Goal: Check status: Check status

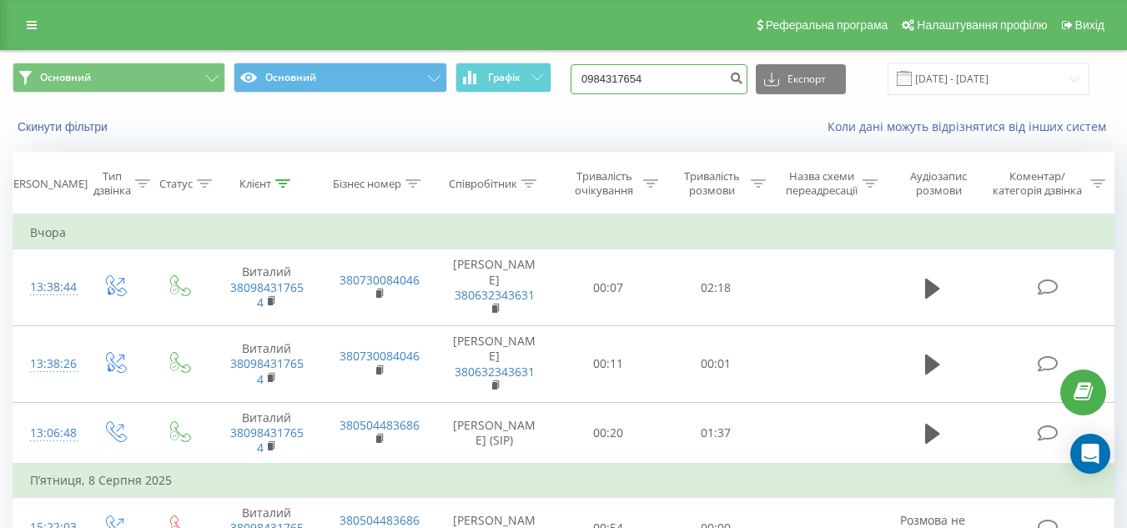
click at [700, 78] on input "0984317654" at bounding box center [659, 79] width 177 height 30
click at [661, 71] on input "0984317654" at bounding box center [659, 79] width 177 height 30
paste input "68690723"
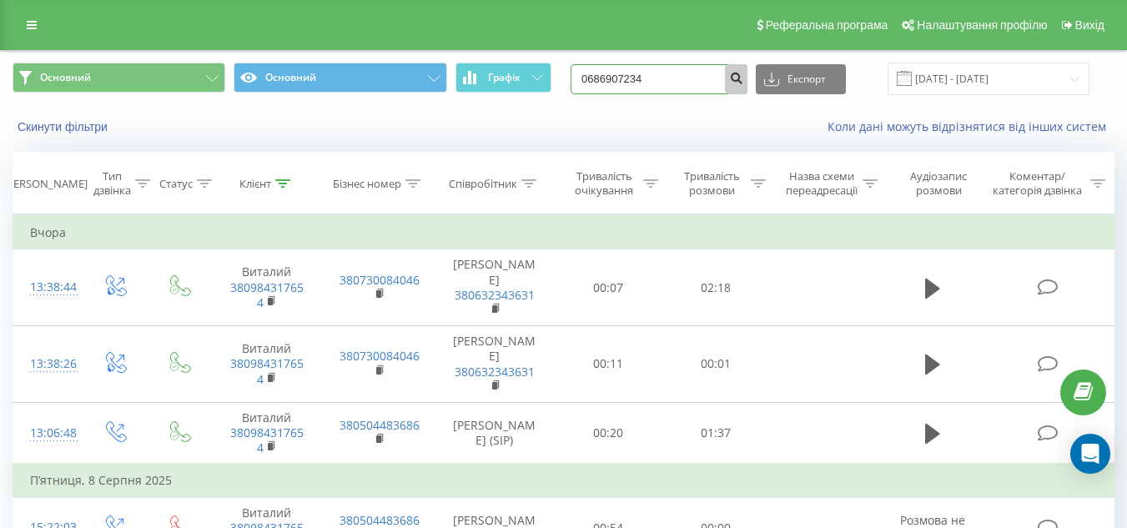
type input "0686907234"
click at [747, 90] on button "submit" at bounding box center [736, 79] width 23 height 30
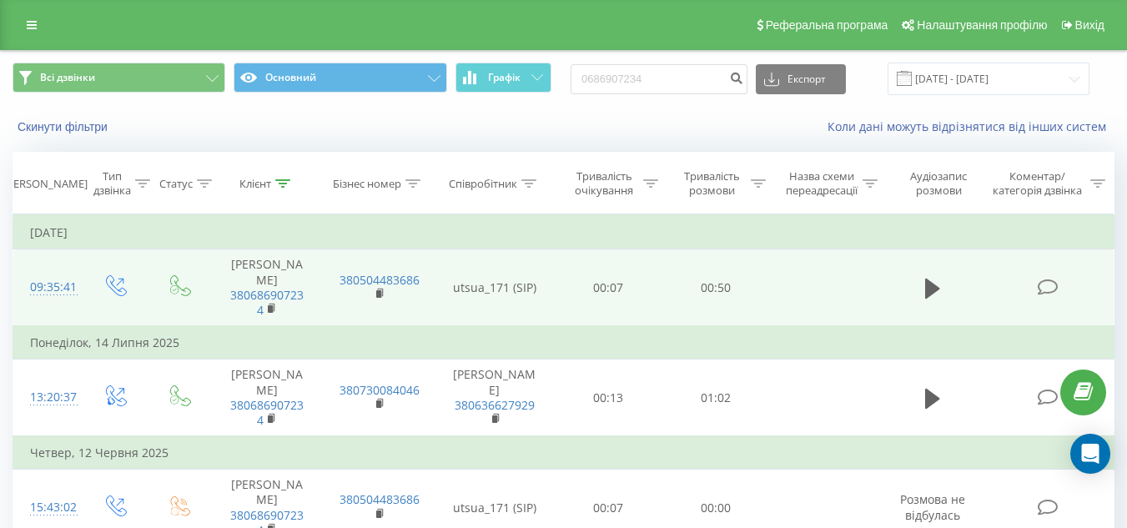
click at [925, 266] on td at bounding box center [933, 288] width 103 height 77
